Goal: Task Accomplishment & Management: Complete application form

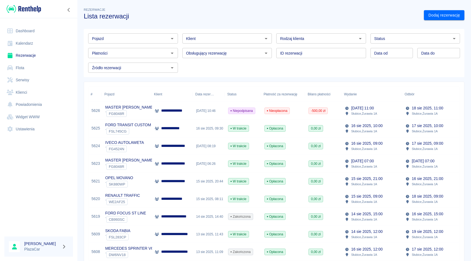
scroll to position [0, 1]
click at [222, 35] on div "Klient" at bounding box center [227, 38] width 90 height 10
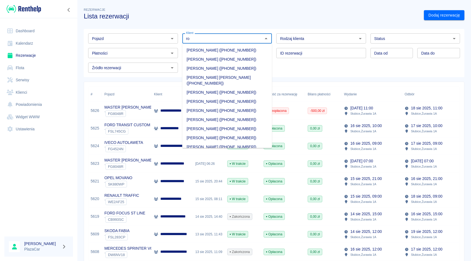
type input "r"
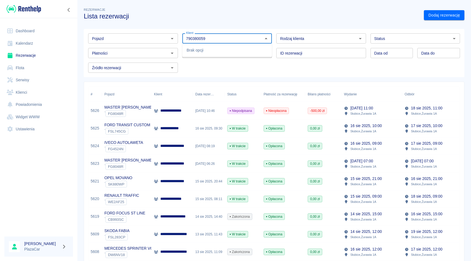
type input "790380059"
click at [225, 75] on div "Pojazd Pojazd Klient Klient Rodzaj klienta Rodzaj klienta Status Status Płatnoś…" at bounding box center [274, 53] width 381 height 48
click at [138, 36] on input "Pojazd" at bounding box center [128, 38] width 77 height 7
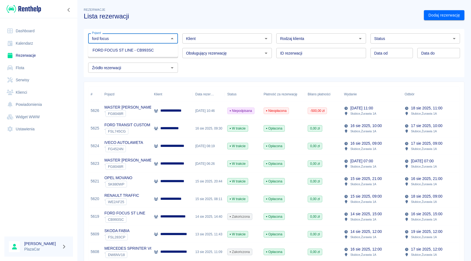
click at [110, 55] on ul "FORD FOCUS ST LINE - CB993SC" at bounding box center [133, 51] width 90 height 14
click at [110, 53] on li "FORD FOCUS ST LINE - CB993SC" at bounding box center [133, 50] width 90 height 9
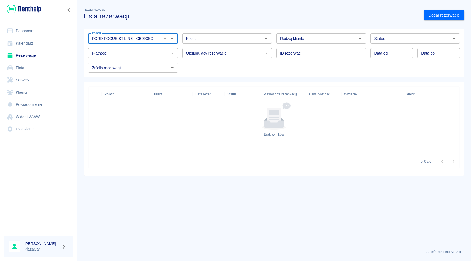
type input "FORD FOCUS ST LINE - CB993SC"
click at [367, 42] on div "Status Status" at bounding box center [413, 36] width 94 height 15
click at [271, 46] on div "Obsługujący rezerwację Obsługujący rezerwację" at bounding box center [225, 51] width 94 height 15
click at [166, 39] on icon "Wyczyść" at bounding box center [165, 39] width 6 height 6
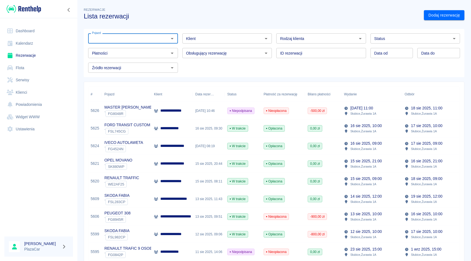
click at [217, 39] on input "Klient" at bounding box center [222, 38] width 77 height 7
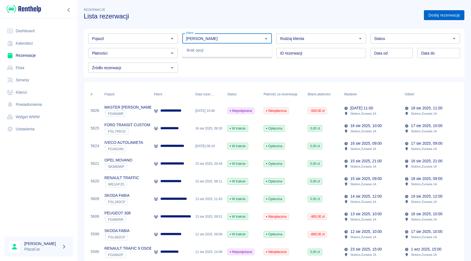
type input "[PERSON_NAME]"
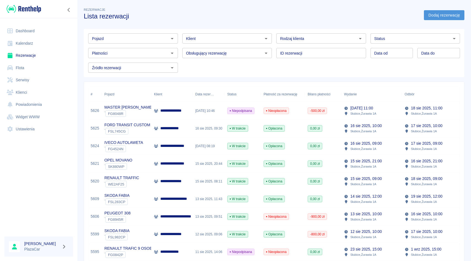
click at [459, 13] on link "Dodaj rezerwację" at bounding box center [444, 15] width 41 height 10
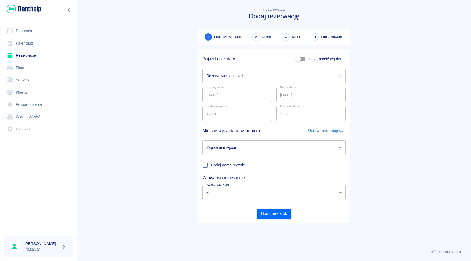
click at [263, 82] on div "Rezerwowany pojazd" at bounding box center [274, 76] width 143 height 15
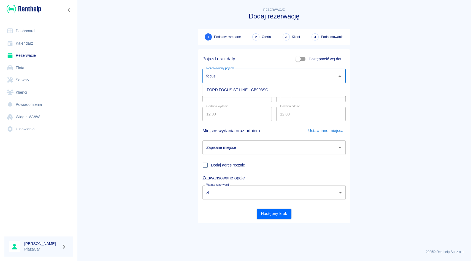
click at [257, 89] on li "FORD FOCUS ST LINE - CB993SC" at bounding box center [274, 89] width 143 height 9
type input "FORD FOCUS ST LINE - CB993SC"
click at [282, 96] on input "18.08.2025" at bounding box center [310, 95] width 69 height 15
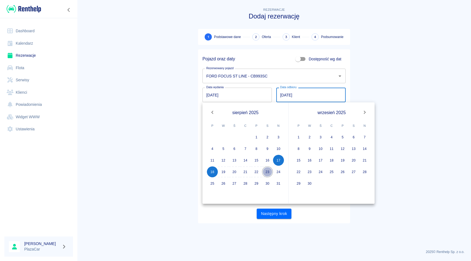
click at [268, 172] on button "23" at bounding box center [267, 171] width 11 height 11
type input "23.08.2025"
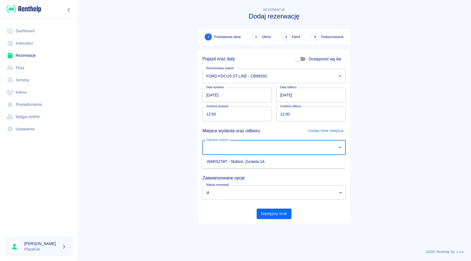
click at [271, 151] on input "Zapisane miejsce" at bounding box center [270, 148] width 130 height 10
click at [255, 160] on li "WARSZTAT - Słubice, Żurawia 1A" at bounding box center [274, 161] width 143 height 9
type input "WARSZTAT - Słubice, Żurawia 1A"
click at [275, 106] on div "Godzina odbioru 12:00 Godzina odbioru" at bounding box center [309, 111] width 74 height 19
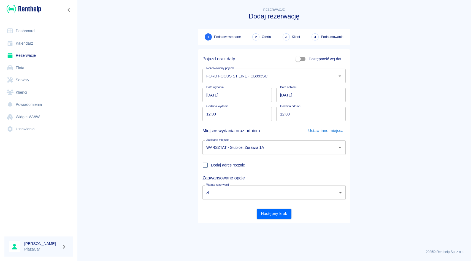
click at [274, 104] on div "Godzina odbioru 12:00 Godzina odbioru" at bounding box center [309, 111] width 74 height 19
click at [269, 214] on button "Następny krok" at bounding box center [274, 214] width 35 height 10
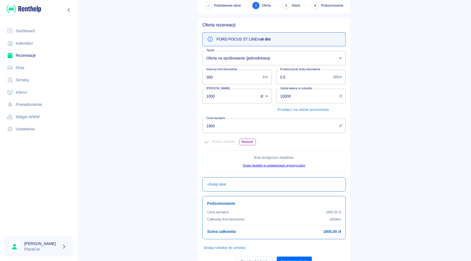
scroll to position [51, 0]
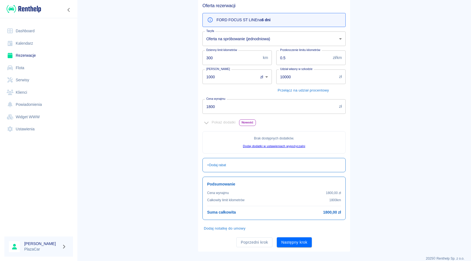
click at [259, 235] on div "Poprzedni krok Następny krok" at bounding box center [272, 240] width 148 height 15
click at [259, 238] on button "Poprzedni krok" at bounding box center [254, 242] width 36 height 10
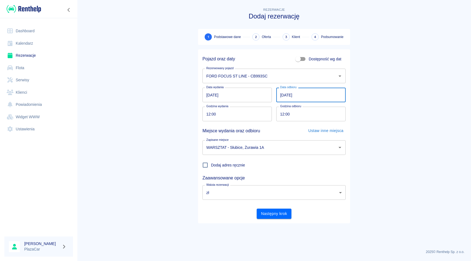
click at [286, 95] on input "23.08.2025" at bounding box center [310, 95] width 69 height 15
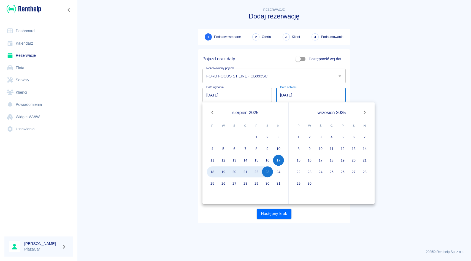
click at [281, 95] on input "23.08.2025" at bounding box center [310, 95] width 69 height 15
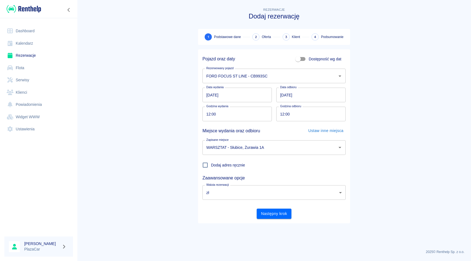
click at [367, 64] on main "Rezerwacje Dodaj rezerwację 1 Podstawowe dane 2 Oferta 3 Klient 4 Podsumowanie …" at bounding box center [274, 126] width 394 height 238
click at [283, 98] on input "23.08.2025" at bounding box center [310, 95] width 69 height 15
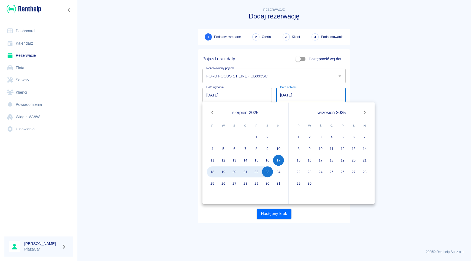
click at [262, 221] on div "Pojazd oraz daty Dostępność wg dat Rezerwowany pojazd FORD FOCUS ST LINE - CB99…" at bounding box center [274, 136] width 152 height 174
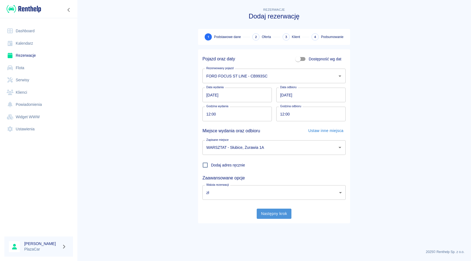
click at [268, 213] on button "Następny krok" at bounding box center [274, 214] width 35 height 10
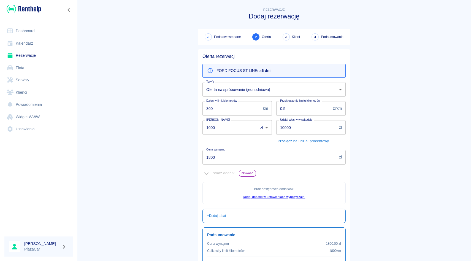
click at [273, 100] on div "Przekroczenie limitu kilometrów 0.5 zł/km Przekroczenie limitu kilometrów" at bounding box center [309, 106] width 74 height 19
click at [273, 118] on div "Udział własny w szkodzie 10000 zł Udział własny w szkodzie Przełącz na udział p…" at bounding box center [309, 131] width 74 height 30
click at [273, 139] on div "Udział własny w szkodzie 10000 zł Udział własny w szkodzie Przełącz na udział p…" at bounding box center [309, 131] width 74 height 30
click at [275, 116] on div "Udział własny w szkodzie 10000 zł Udział własny w szkodzie Przełącz na udział p…" at bounding box center [309, 131] width 74 height 30
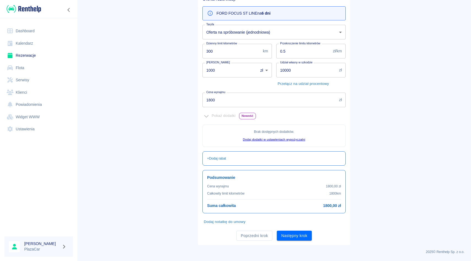
click at [220, 100] on input "1800" at bounding box center [270, 100] width 135 height 15
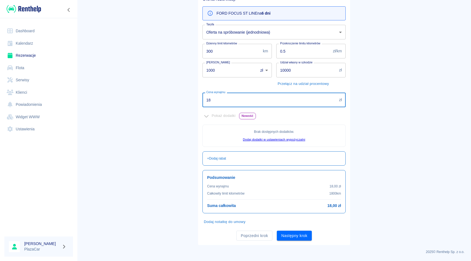
type input "1"
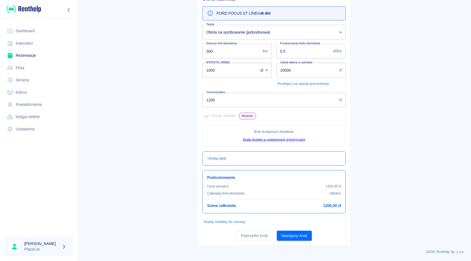
click at [273, 61] on div "Udział własny w szkodzie 10000 zł Udział własny w szkodzie Przełącz na udział p…" at bounding box center [309, 73] width 74 height 30
click at [218, 98] on input "1200" at bounding box center [270, 100] width 135 height 15
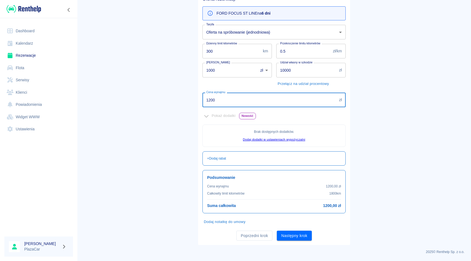
click at [226, 98] on input "1200" at bounding box center [270, 100] width 135 height 15
type input "1600"
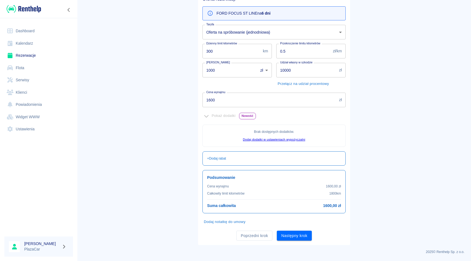
click at [244, 78] on div "Kaucja 1000 zł PLN ​ Kaucja" at bounding box center [235, 73] width 74 height 30
click at [287, 241] on div "Oferta rezerwacji FORD FOCUS ST LINE na 6 dni Taryfa Oferta na spróbowanie (jed…" at bounding box center [274, 118] width 152 height 253
click at [288, 235] on button "Następny krok" at bounding box center [294, 236] width 35 height 10
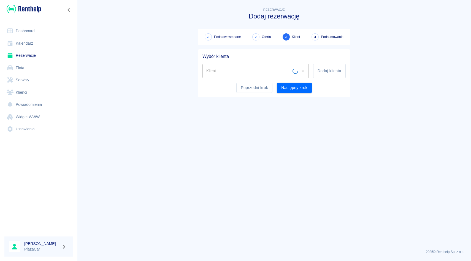
scroll to position [0, 0]
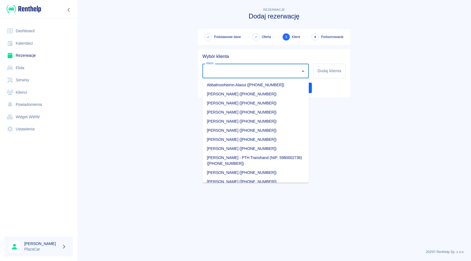
click at [241, 74] on input "Klient" at bounding box center [251, 71] width 93 height 10
type input "1"
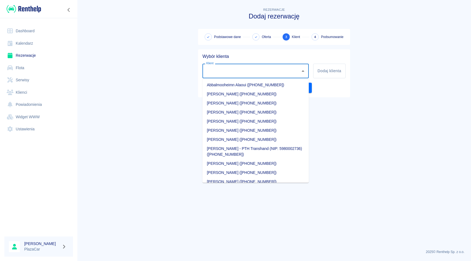
type input "1"
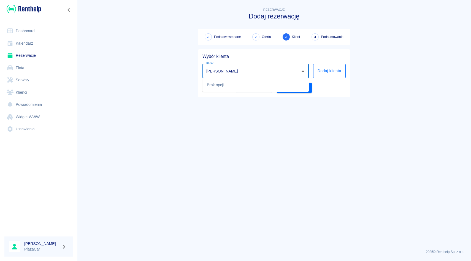
type input "[PERSON_NAME]"
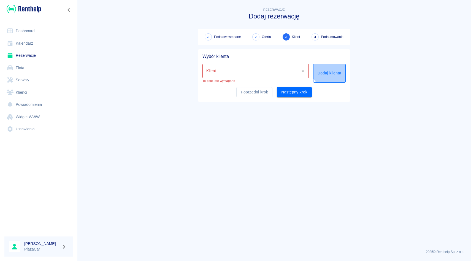
click at [336, 65] on button "Dodaj klienta" at bounding box center [329, 73] width 33 height 19
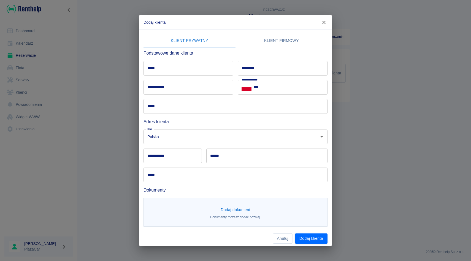
click at [178, 68] on input "*****" at bounding box center [189, 68] width 90 height 15
type input "*****"
click at [243, 69] on input "*********" at bounding box center [283, 68] width 90 height 15
type input "********"
click at [266, 85] on input "***" at bounding box center [291, 87] width 74 height 15
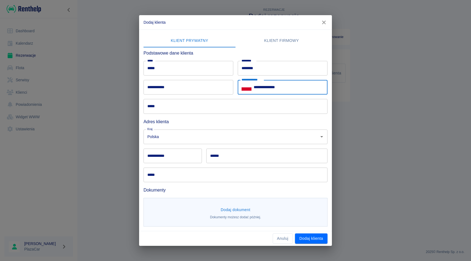
type input "**********"
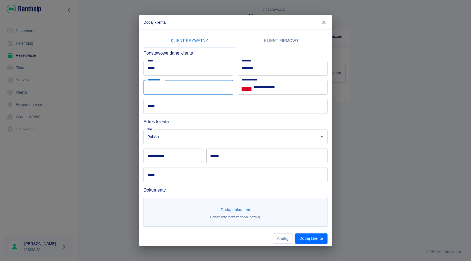
click at [162, 83] on div "**********" at bounding box center [189, 87] width 90 height 15
click at [238, 79] on div "**********" at bounding box center [280, 85] width 94 height 19
click at [175, 121] on h6 "Adres klienta" at bounding box center [236, 121] width 184 height 7
click at [189, 84] on input "**********" at bounding box center [189, 87] width 90 height 15
type input "**********"
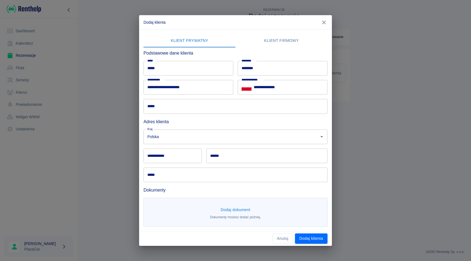
click at [205, 150] on div "****** ******" at bounding box center [265, 153] width 126 height 19
click at [225, 154] on input "******" at bounding box center [266, 156] width 121 height 15
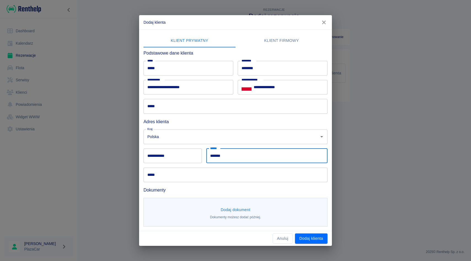
type input "*******"
click at [199, 173] on input "*****" at bounding box center [236, 175] width 184 height 15
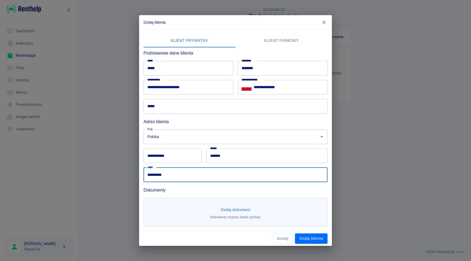
type input "**********"
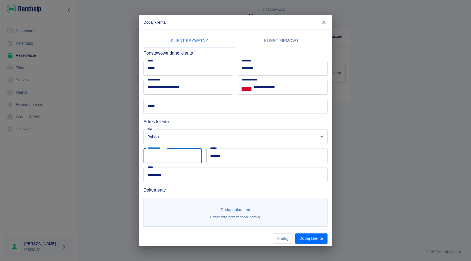
click at [192, 151] on input "**********" at bounding box center [173, 156] width 58 height 15
type input "*"
type input "******"
click at [203, 146] on div "****** ******* ******" at bounding box center [265, 153] width 126 height 19
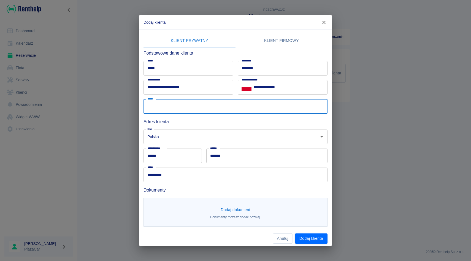
click at [193, 109] on input "*****" at bounding box center [236, 106] width 184 height 15
type input "**********"
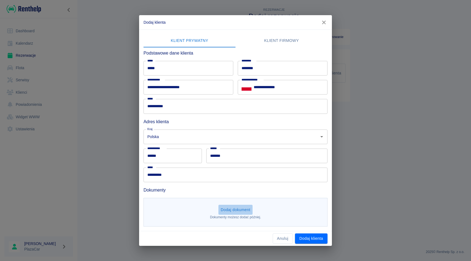
click at [228, 214] on button "Dodaj dokument" at bounding box center [236, 210] width 34 height 10
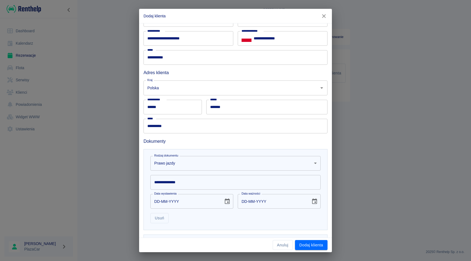
scroll to position [68, 0]
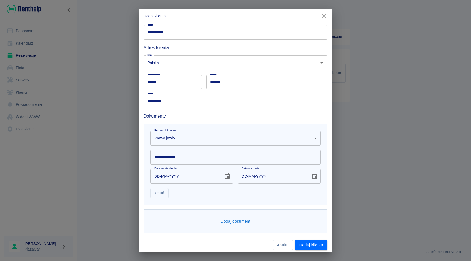
click at [195, 137] on body "**********" at bounding box center [235, 130] width 471 height 261
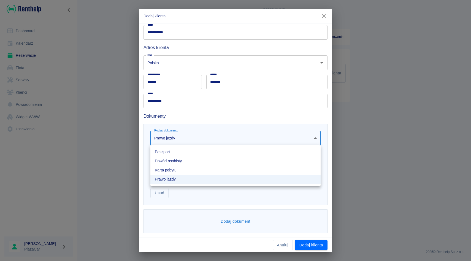
click at [183, 162] on li "Dowód osobisty" at bounding box center [235, 161] width 170 height 9
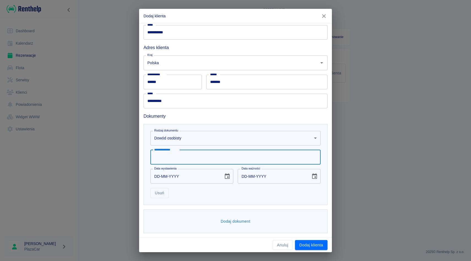
click at [180, 159] on input "**********" at bounding box center [235, 157] width 170 height 15
type input "**********"
click at [157, 174] on input "DD-MM-YYYY" at bounding box center [184, 176] width 69 height 15
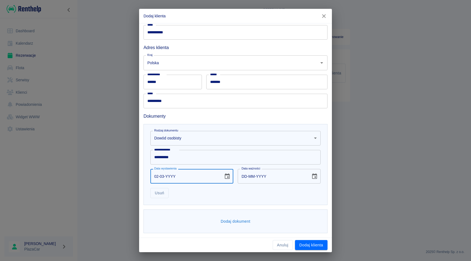
type input "02-03-0002"
type input "02-03-0012"
type input "02-03-0020"
type input "02-03-0030"
type input "02-03-0201"
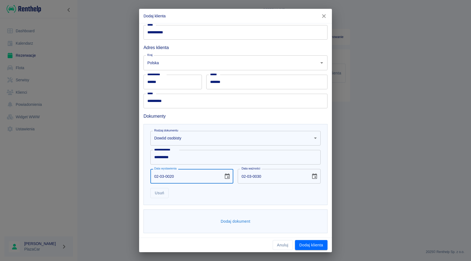
type input "02-03-0211"
type input "02-03-2017"
type input "02-03-2027"
type input "02-03-2017"
click at [228, 213] on div "Dodaj dokument" at bounding box center [236, 221] width 184 height 24
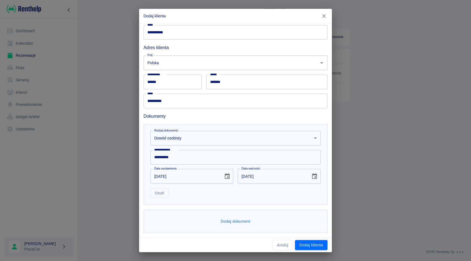
click at [228, 221] on button "Dodaj dokument" at bounding box center [236, 221] width 34 height 10
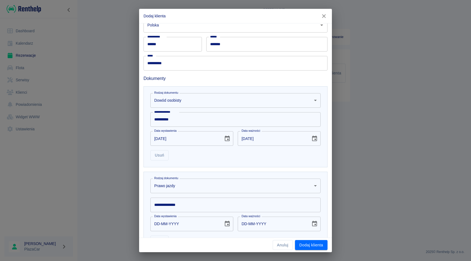
scroll to position [153, 0]
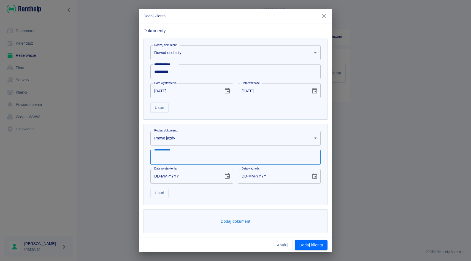
click at [192, 155] on input "**********" at bounding box center [235, 157] width 170 height 15
type input "**********"
click at [157, 176] on input "DD-MM-YYYY" at bounding box center [184, 176] width 69 height 15
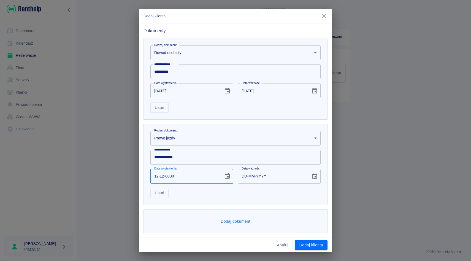
type input "12-12-0007"
type input "12-12-0017"
type input "12-12-0072"
type input "12-12-0082"
type input "12-12-0720"
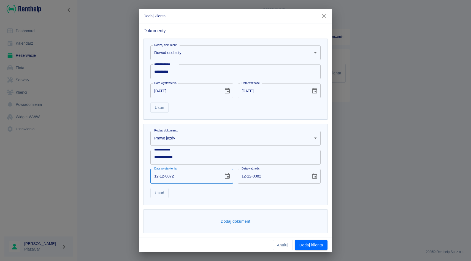
type input "12-12-0730"
type input "12-12-7200"
type input "12-12-7210"
type input "12-12-0007"
type input "12-12-0017"
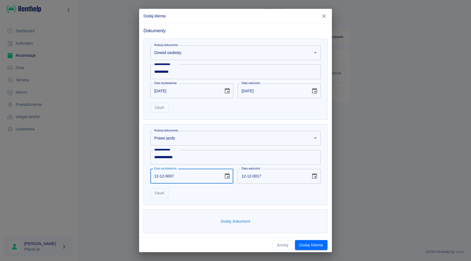
type input "12-12-0072"
type input "12-12-0082"
type input "12-12-0722"
type input "12-12-0732"
type input "12-12-7222"
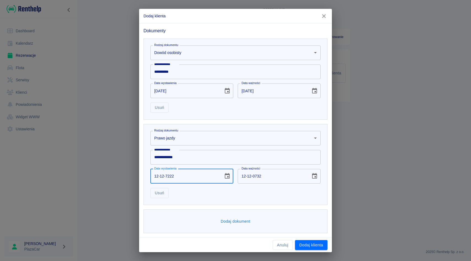
type input "12-12-7232"
type input "12-12-0002"
type input "12-12-0012"
type input "12-12-0020"
type input "12-12-0030"
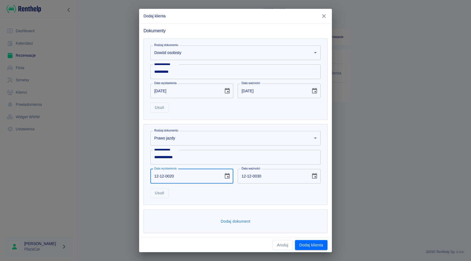
type input "12-12-0200"
type input "12-12-0210"
type input "12-12-2007"
type input "12-12-2017"
type input "12-12-2007"
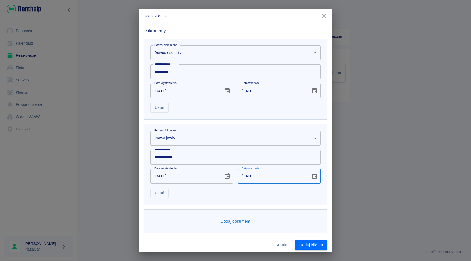
click at [244, 177] on input "12-12-2017" at bounding box center [272, 176] width 69 height 15
click at [262, 177] on input "12-12-2017" at bounding box center [272, 176] width 69 height 15
click at [259, 177] on input "12-12-2017" at bounding box center [272, 176] width 69 height 15
type input "12-12-2027"
click at [240, 191] on div "Usuń" at bounding box center [233, 191] width 175 height 15
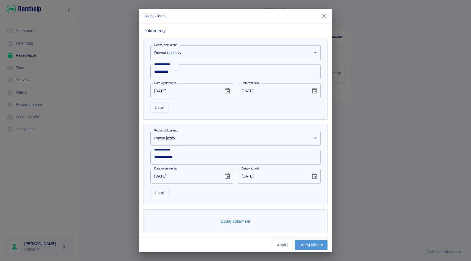
click at [309, 241] on button "Dodaj klienta" at bounding box center [311, 245] width 33 height 10
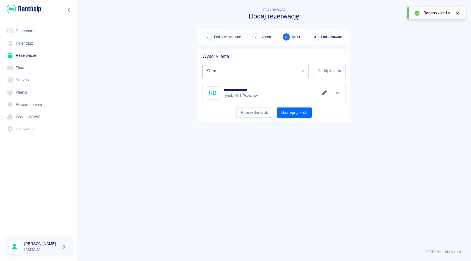
type input "Roman Bobowski (+48790380059)"
click at [292, 113] on button "Następny krok" at bounding box center [294, 112] width 35 height 10
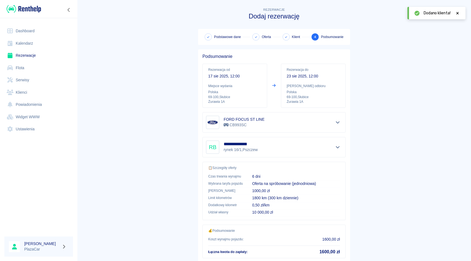
scroll to position [36, 0]
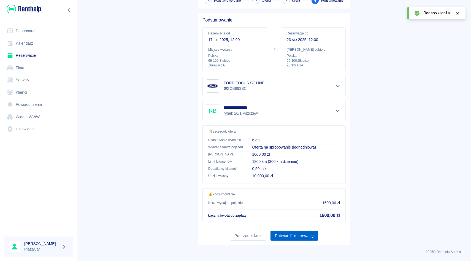
click at [279, 236] on button "Potwierdź rezerwację" at bounding box center [295, 236] width 48 height 10
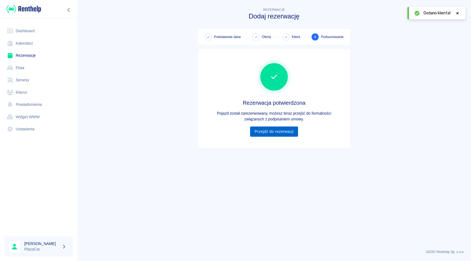
click at [283, 133] on link "Przejdź do rezerwacji" at bounding box center [274, 132] width 48 height 10
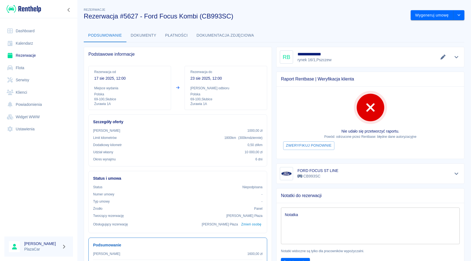
click at [461, 11] on div "Dodano klienta!" at bounding box center [437, 5] width 58 height 12
drag, startPoint x: 462, startPoint y: 41, endPoint x: 471, endPoint y: 7, distance: 35.2
click at [462, 41] on div "Podsumowanie Dokumenty Płatności Dokumentacja zdjęciowa" at bounding box center [274, 35] width 381 height 13
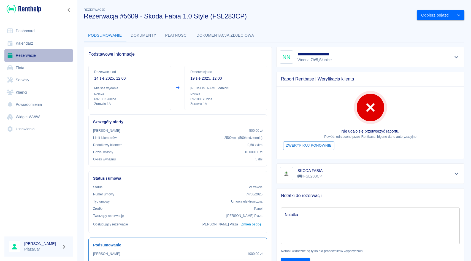
click at [45, 58] on link "Rezerwacje" at bounding box center [38, 55] width 69 height 12
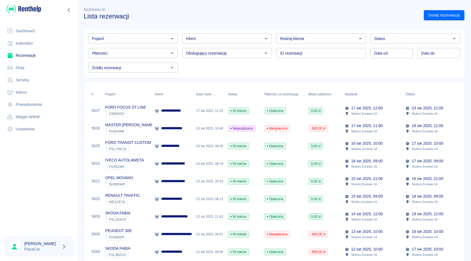
click at [252, 111] on div "W trakcie" at bounding box center [243, 111] width 36 height 18
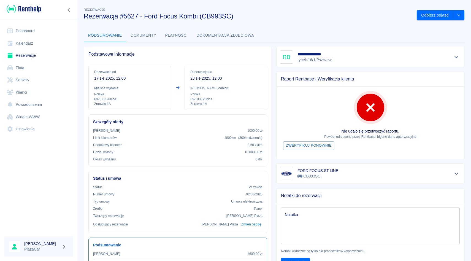
click at [127, 38] on button "Dokumenty" at bounding box center [144, 35] width 34 height 13
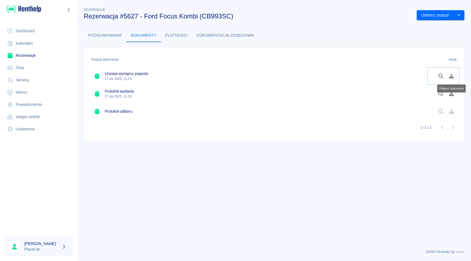
click at [452, 77] on icon "Pobierz dokument" at bounding box center [452, 76] width 6 height 5
